Goal: Task Accomplishment & Management: Manage account settings

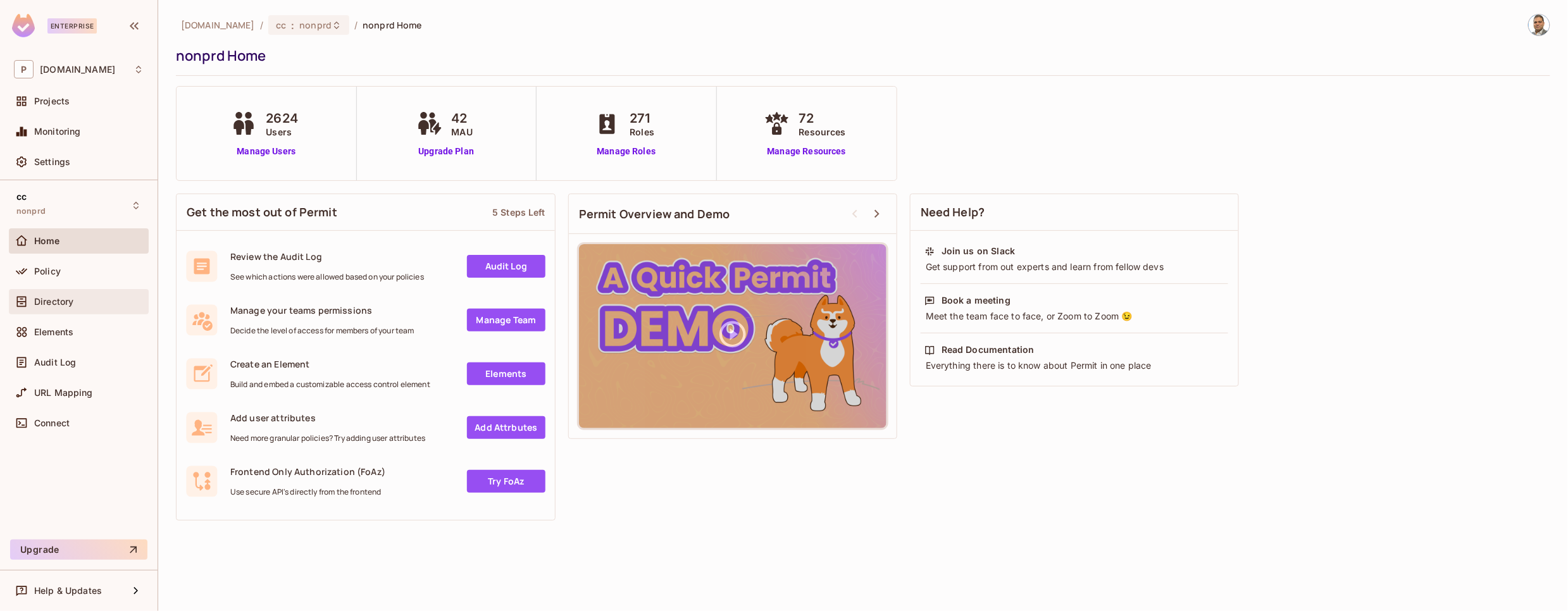
click at [72, 303] on span "Directory" at bounding box center [54, 301] width 39 height 10
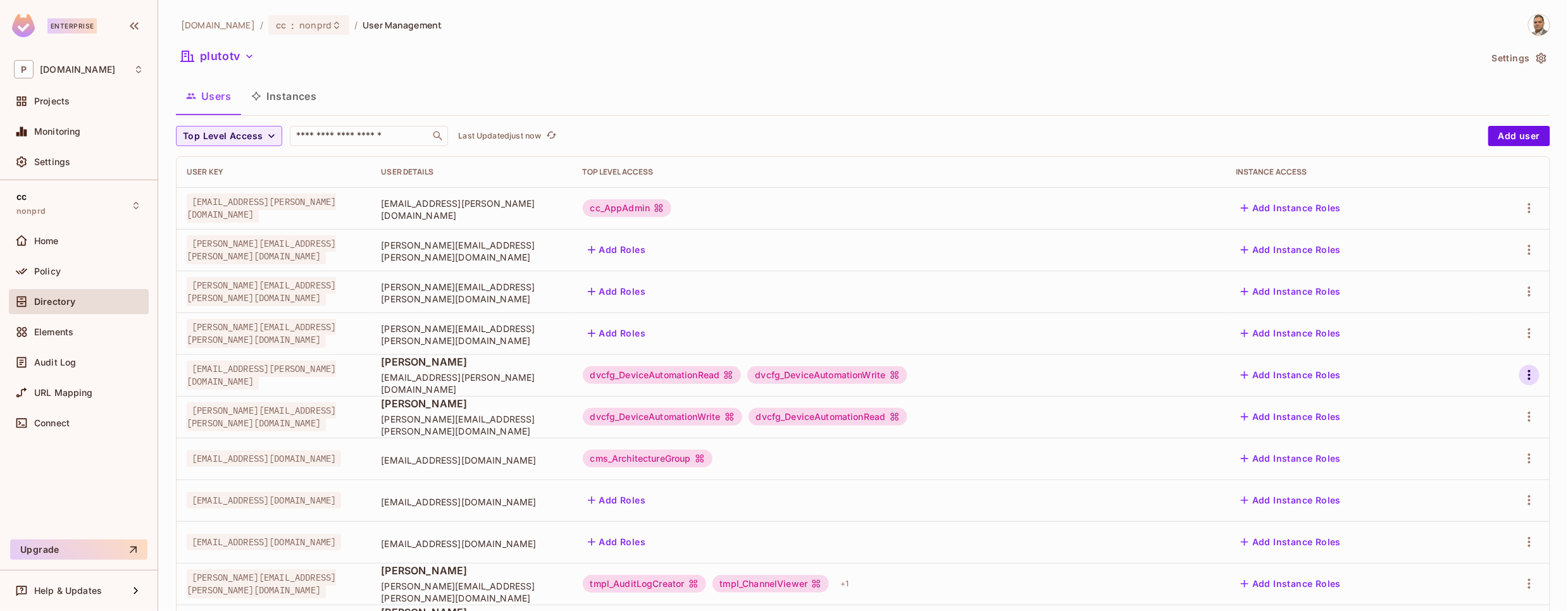
click at [1527, 375] on icon "button" at bounding box center [1529, 375] width 15 height 15
click at [1457, 404] on div "Edit" at bounding box center [1463, 405] width 17 height 12
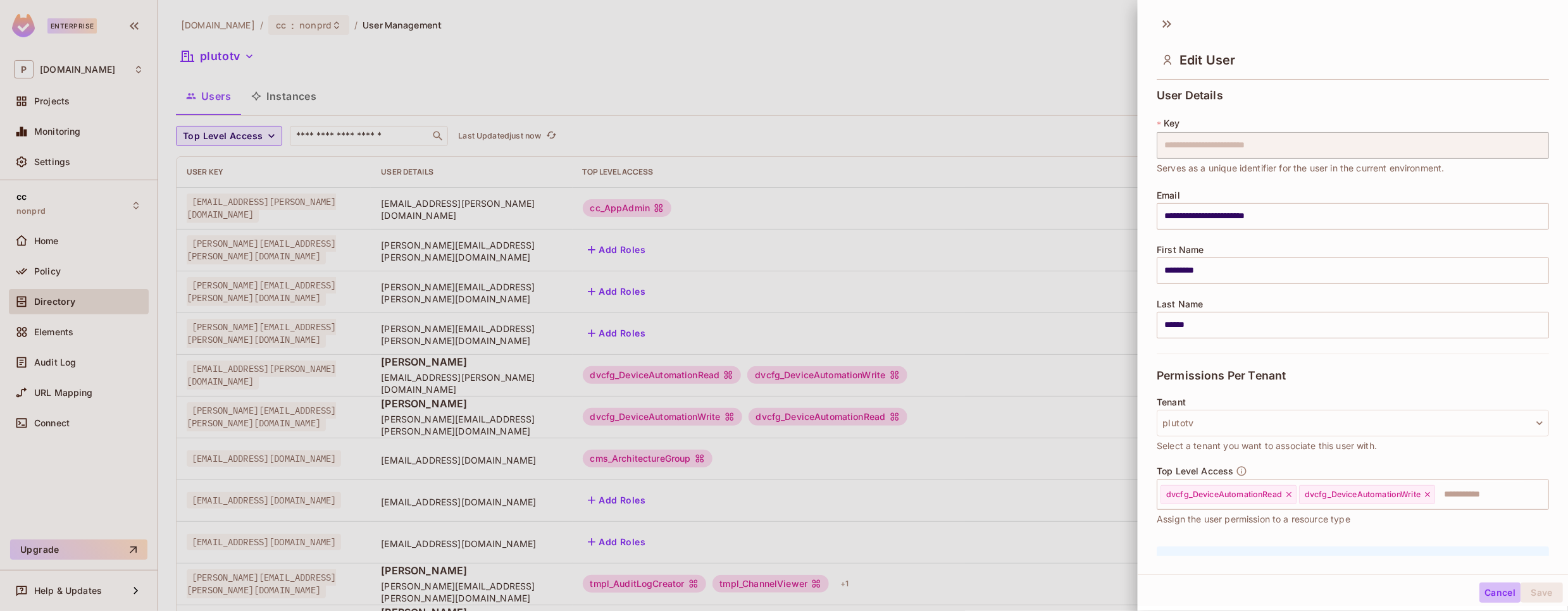
click at [1495, 595] on button "Cancel" at bounding box center [1500, 592] width 41 height 20
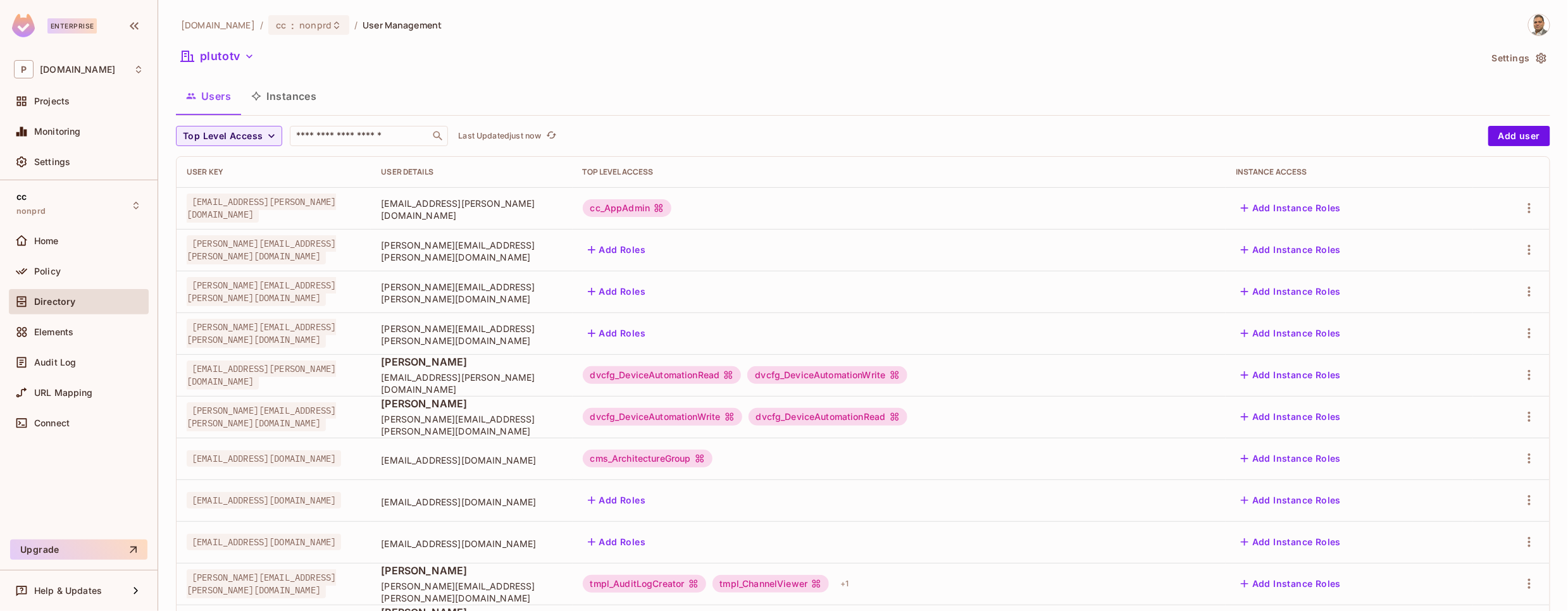
click at [312, 336] on span "[PERSON_NAME][EMAIL_ADDRESS][PERSON_NAME][DOMAIN_NAME]" at bounding box center [261, 332] width 149 height 29
click at [1527, 329] on icon "button" at bounding box center [1529, 332] width 15 height 15
click at [1470, 389] on div "Edit Attributes" at bounding box center [1485, 391] width 62 height 12
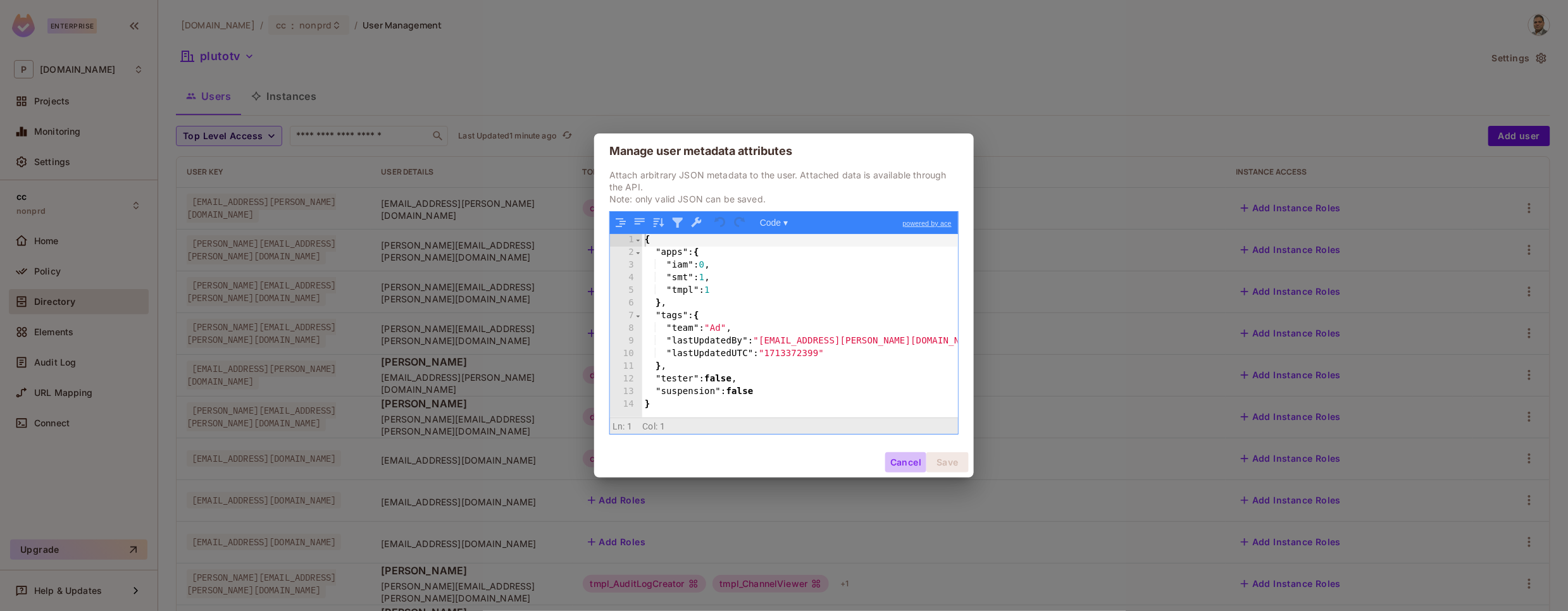
click at [900, 465] on button "Cancel" at bounding box center [906, 462] width 41 height 20
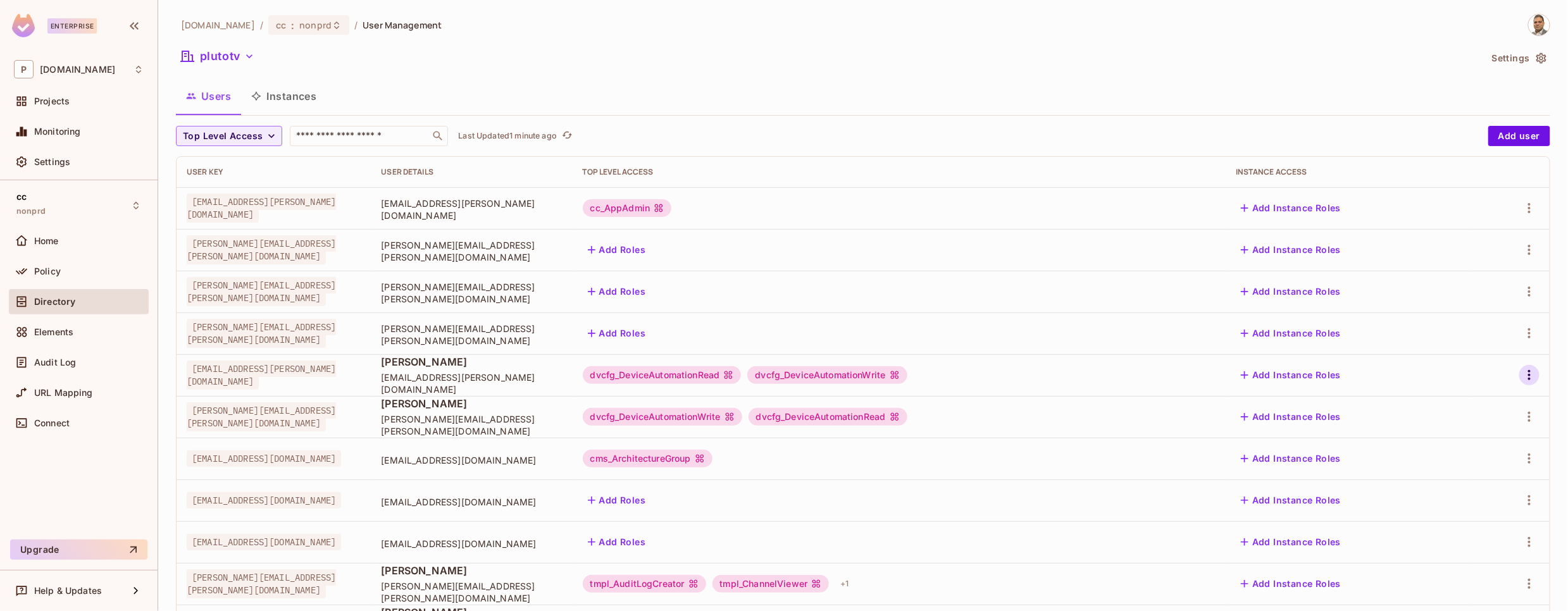
click at [1531, 376] on icon "button" at bounding box center [1529, 375] width 15 height 15
click at [1473, 432] on div "Edit Attributes" at bounding box center [1485, 432] width 62 height 12
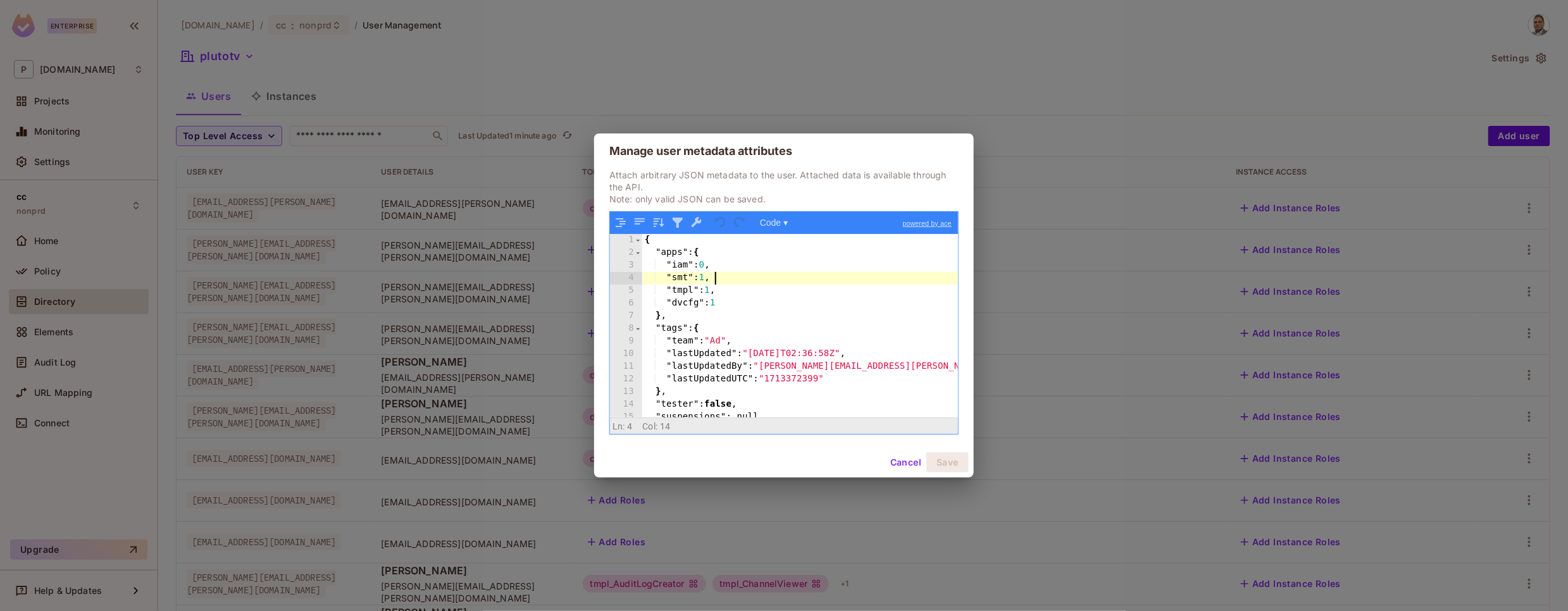
click at [813, 283] on div "{ "apps" : { "iam" : 0 , "smt" : 1 , "tmpl" : 1 , "dvcfg" : 1 } , "tags" : { "t…" at bounding box center [800, 338] width 315 height 208
click at [896, 464] on button "Cancel" at bounding box center [906, 462] width 41 height 20
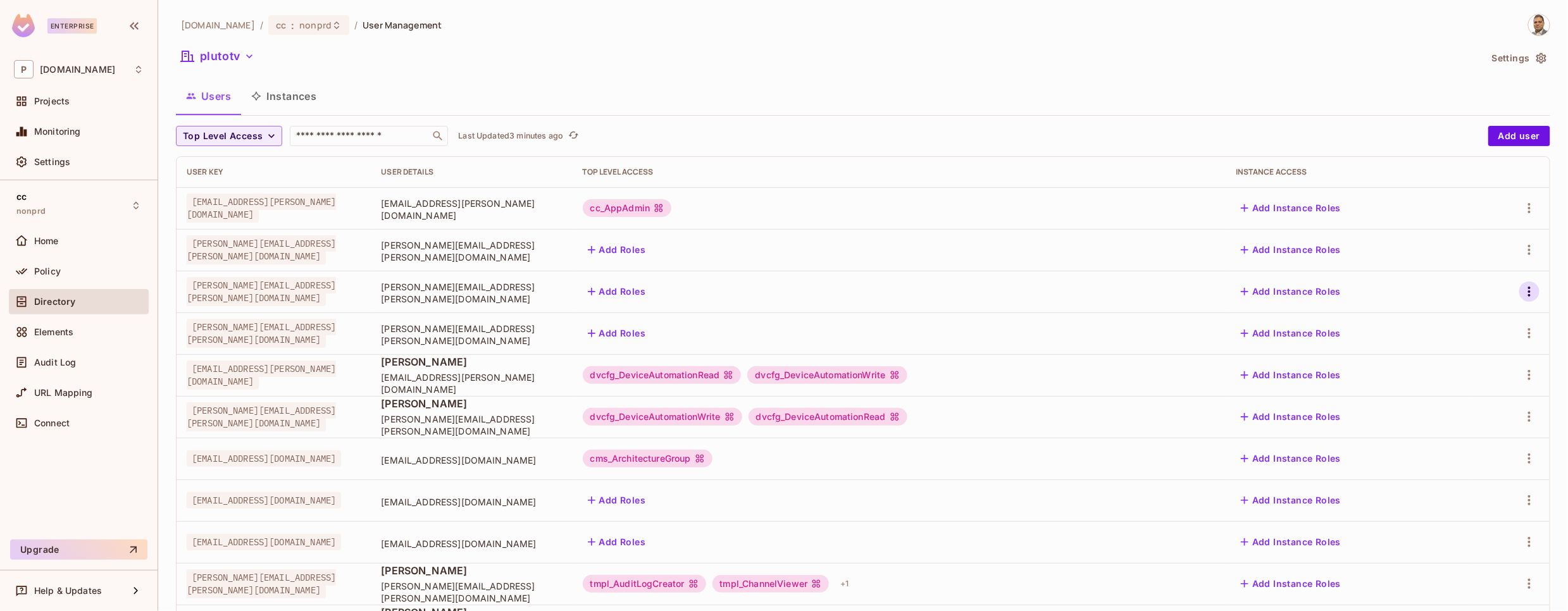
click at [1531, 290] on icon "button" at bounding box center [1529, 291] width 15 height 15
click at [1488, 343] on div "Edit Attributes" at bounding box center [1485, 349] width 62 height 12
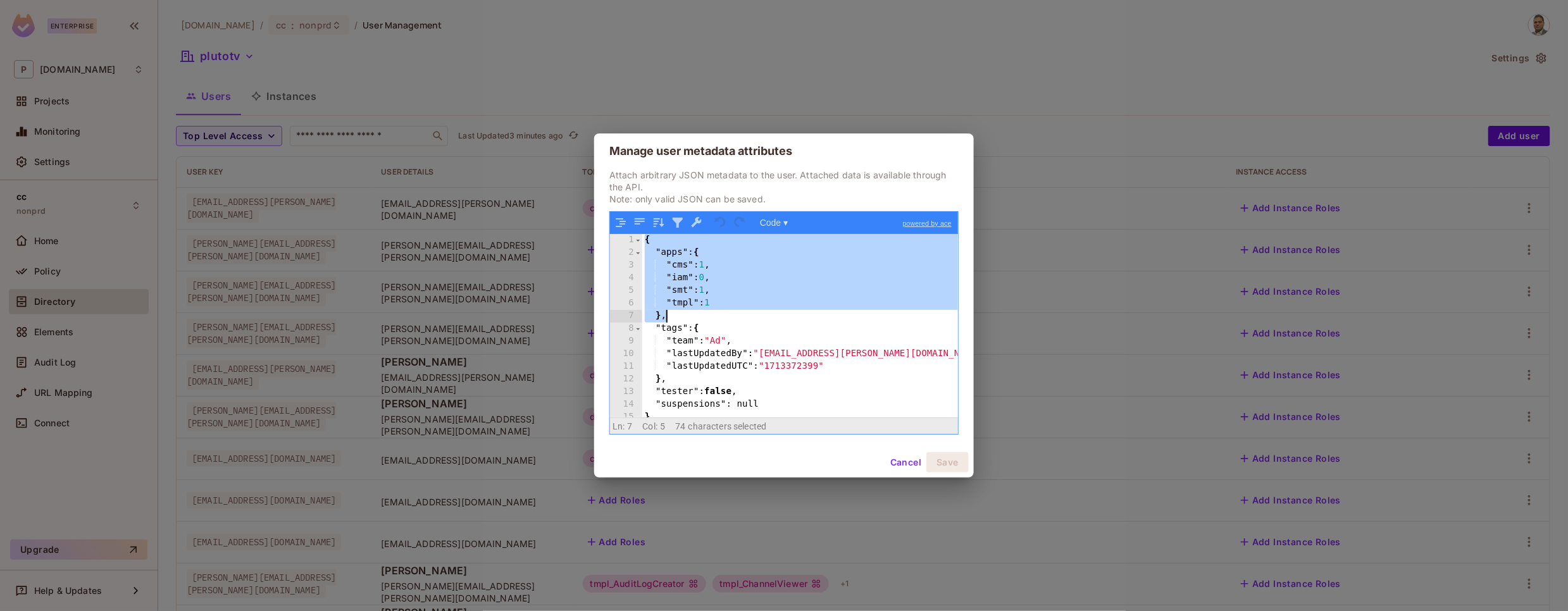
drag, startPoint x: 644, startPoint y: 240, endPoint x: 679, endPoint y: 316, distance: 83.7
click at [679, 316] on div "{ "apps" : { "cms" : 1 , "iam" : 0 , "smt" : 1 , "tmpl" : 1 } , "tags" : { "tea…" at bounding box center [800, 338] width 315 height 208
